Goal: Information Seeking & Learning: Learn about a topic

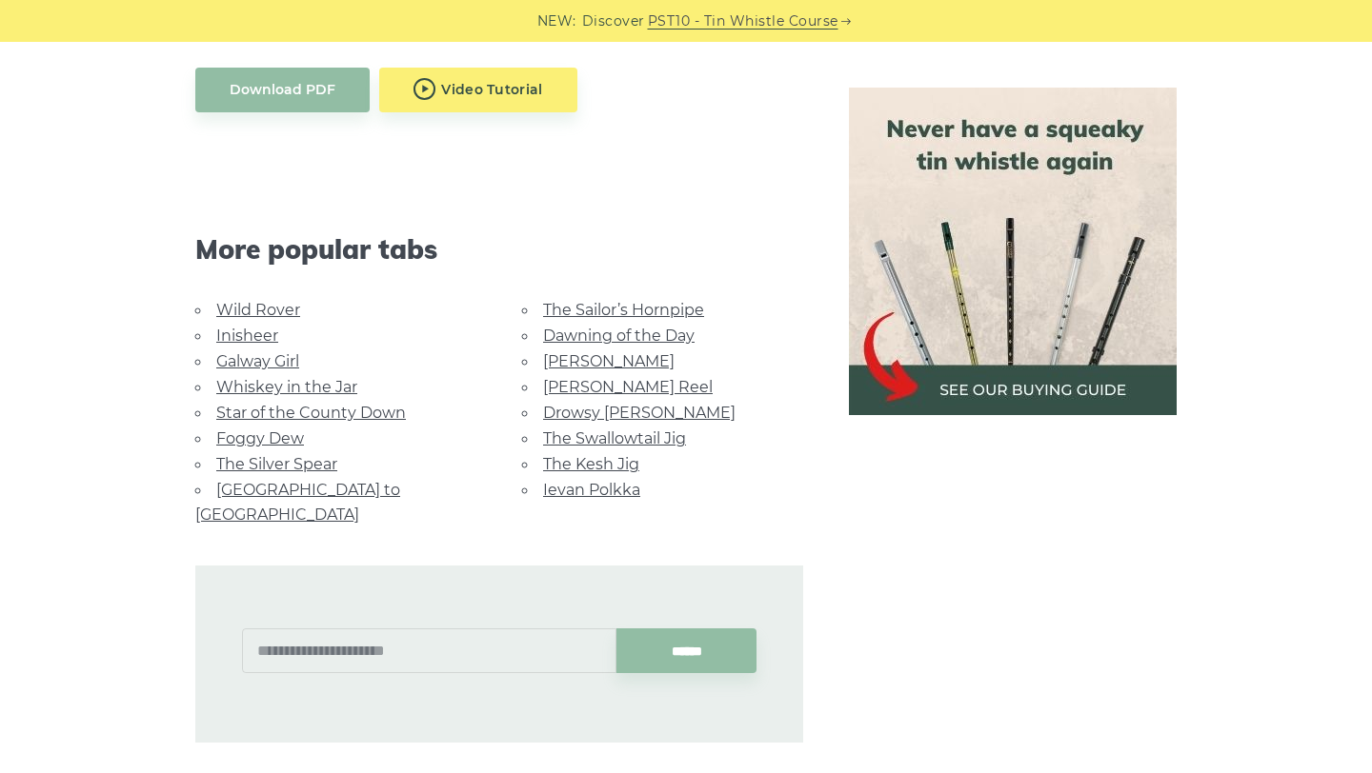
scroll to position [1128, 0]
click at [282, 311] on link "Wild Rover" at bounding box center [258, 308] width 84 height 18
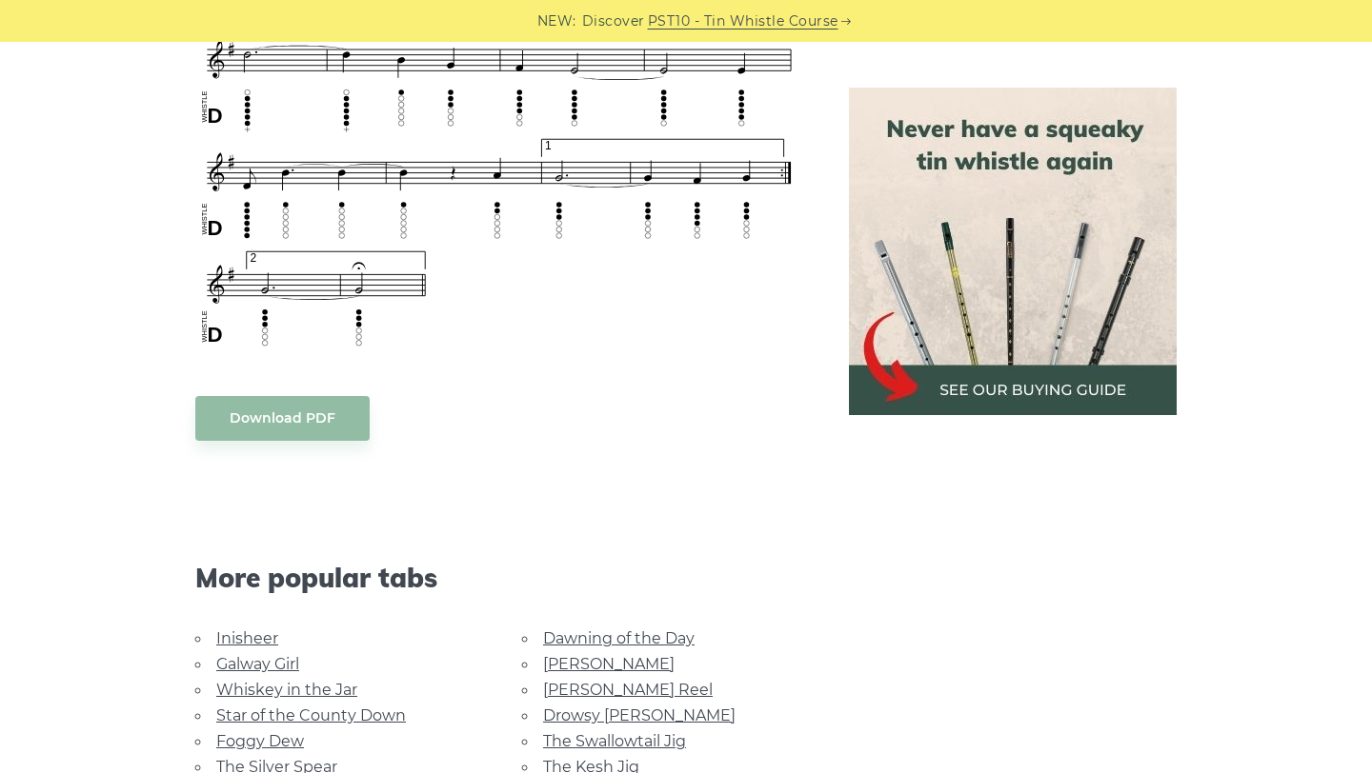
scroll to position [1596, 0]
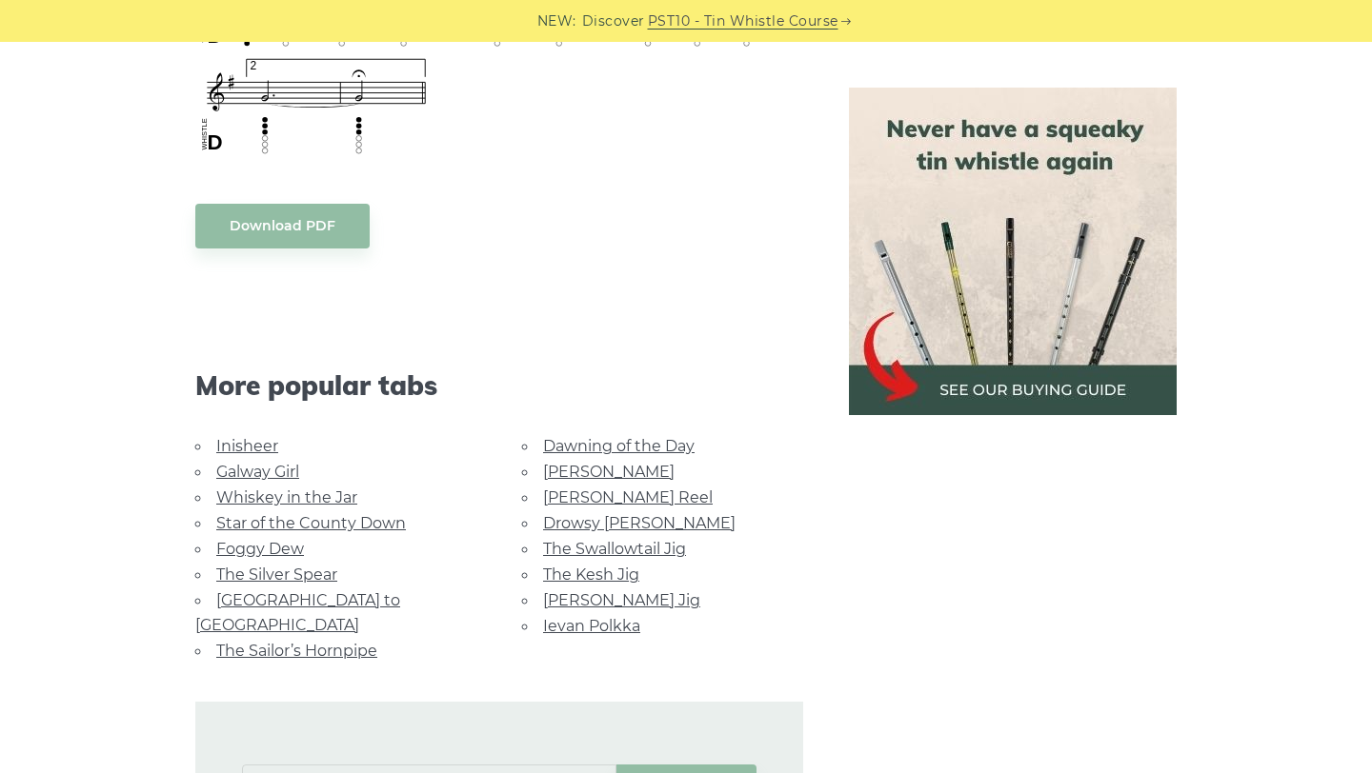
click at [310, 504] on link "Whiskey in the Jar" at bounding box center [286, 498] width 141 height 18
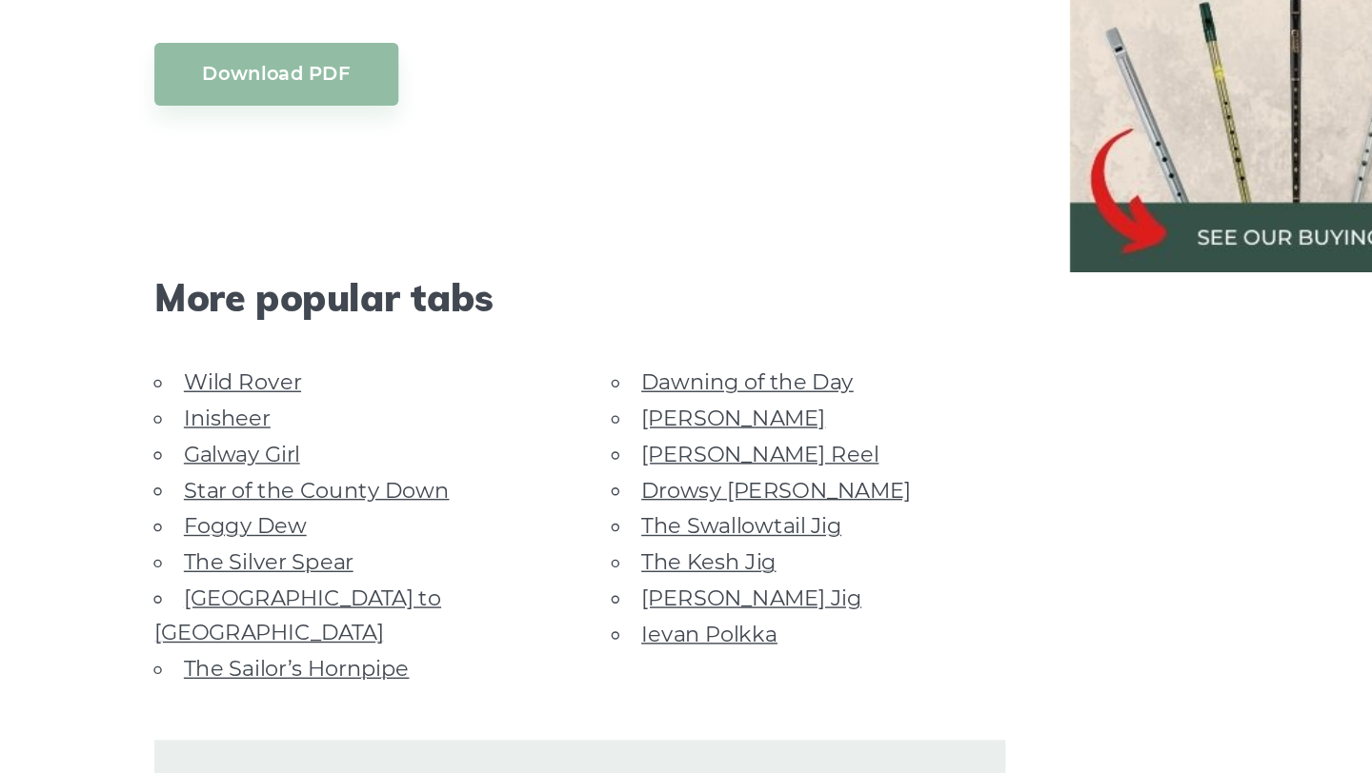
scroll to position [917, 0]
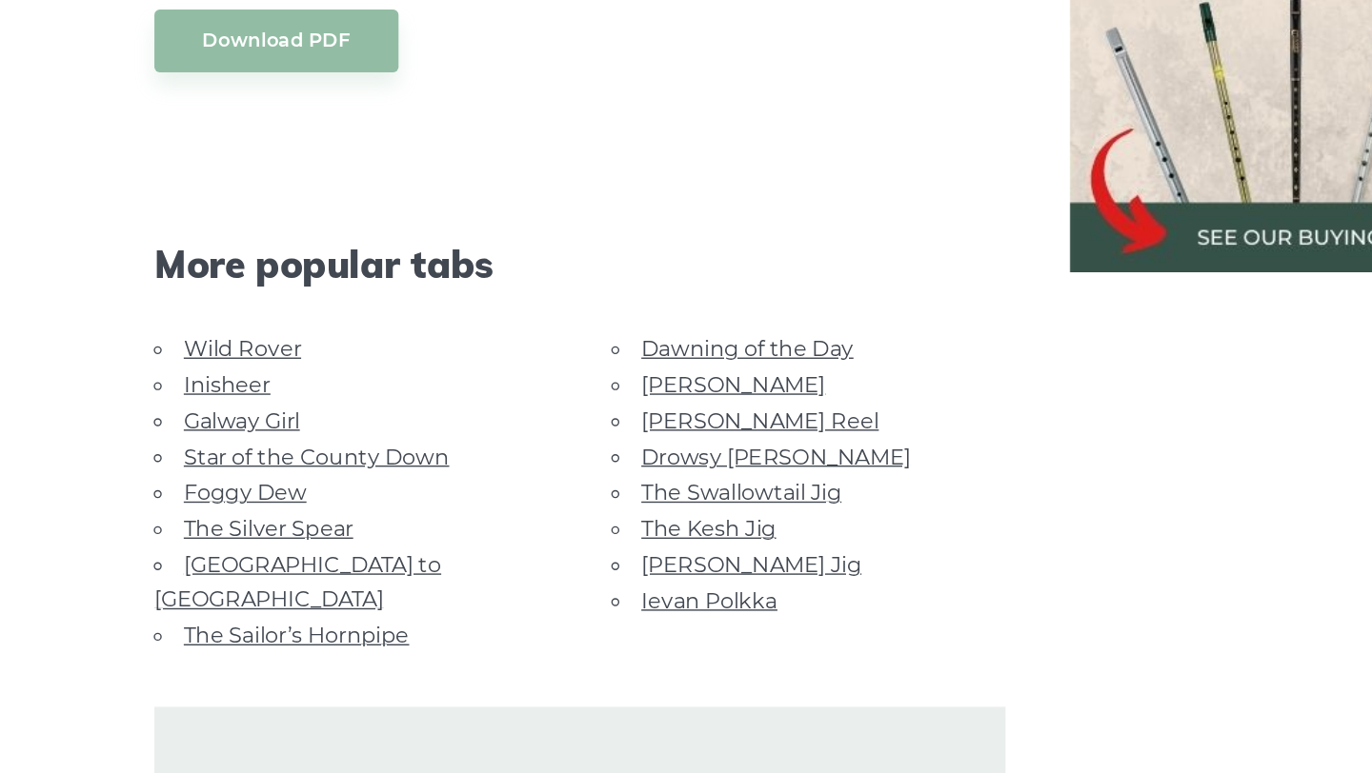
click at [278, 538] on link "Star of the County Down" at bounding box center [311, 547] width 190 height 18
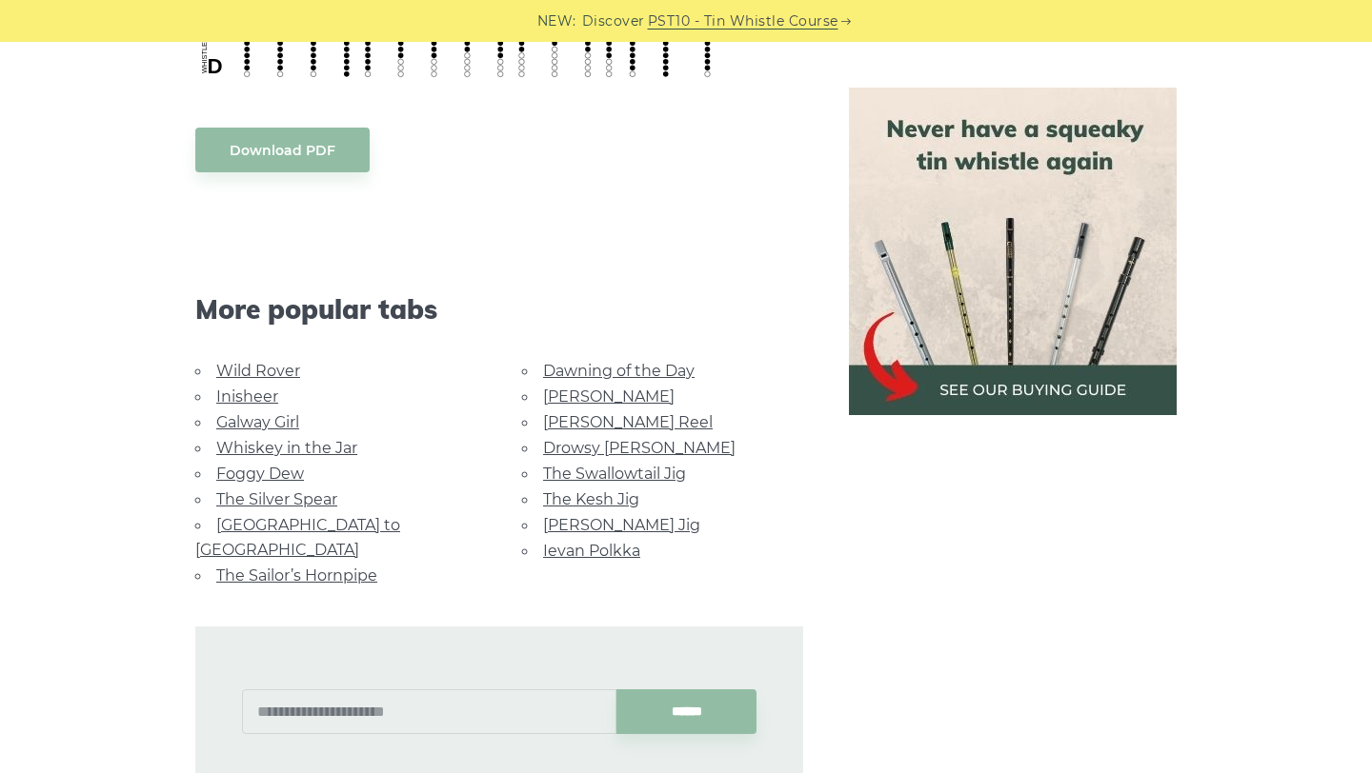
scroll to position [1018, 0]
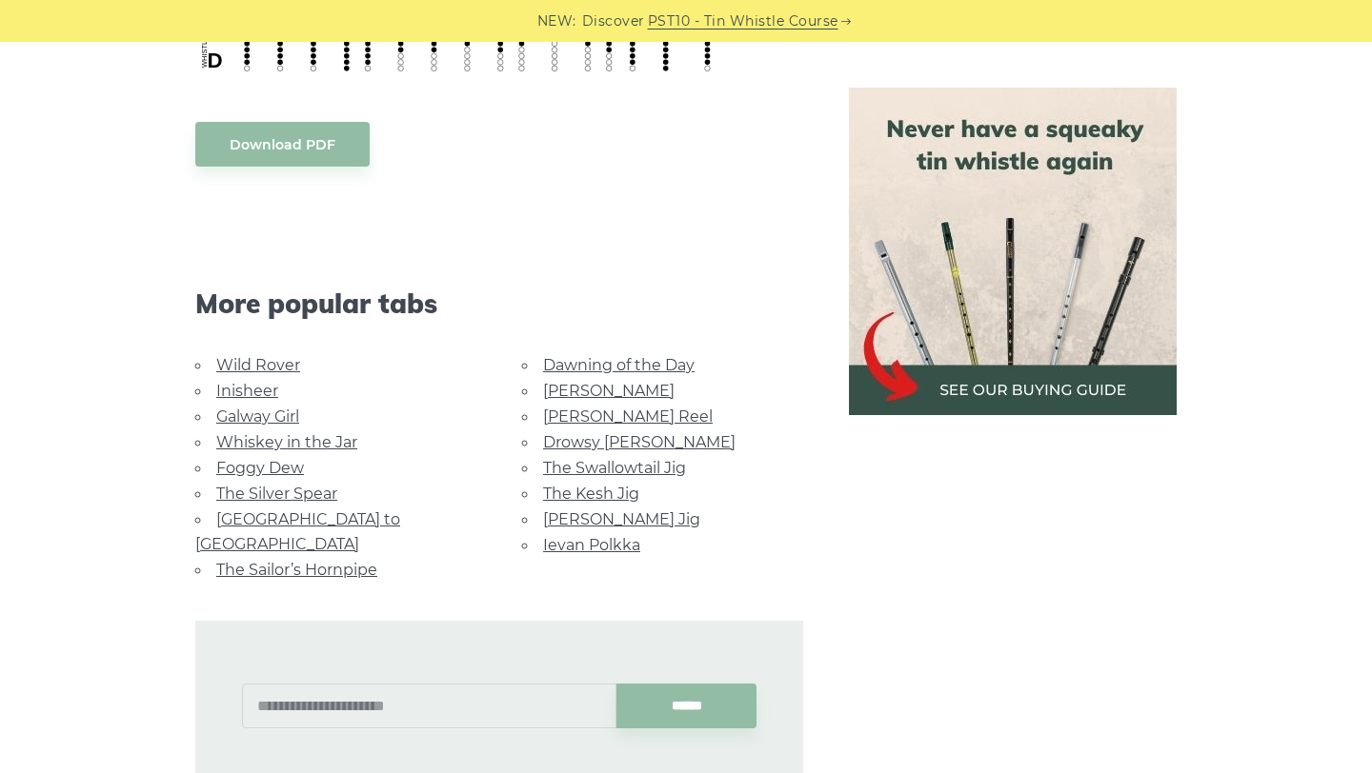
click at [617, 518] on link "[PERSON_NAME] Jig" at bounding box center [621, 520] width 157 height 18
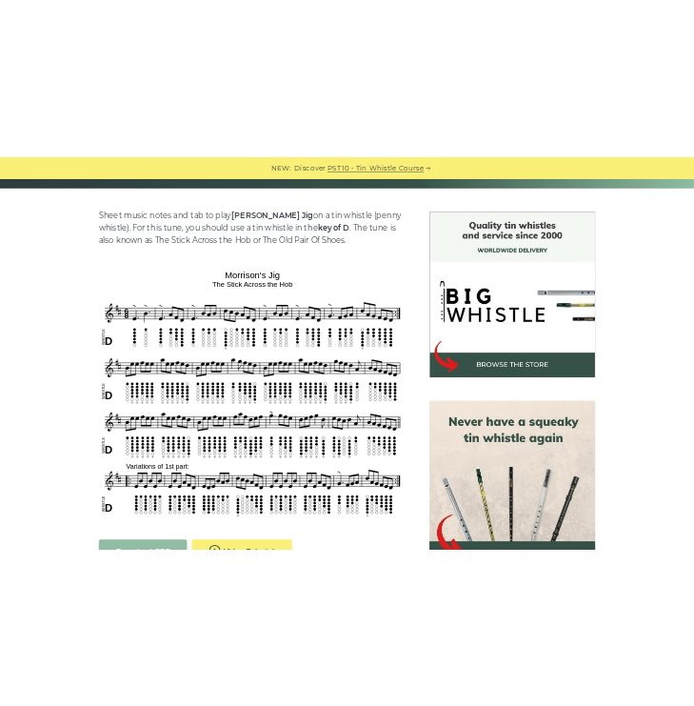
scroll to position [446, 0]
